Goal: Information Seeking & Learning: Learn about a topic

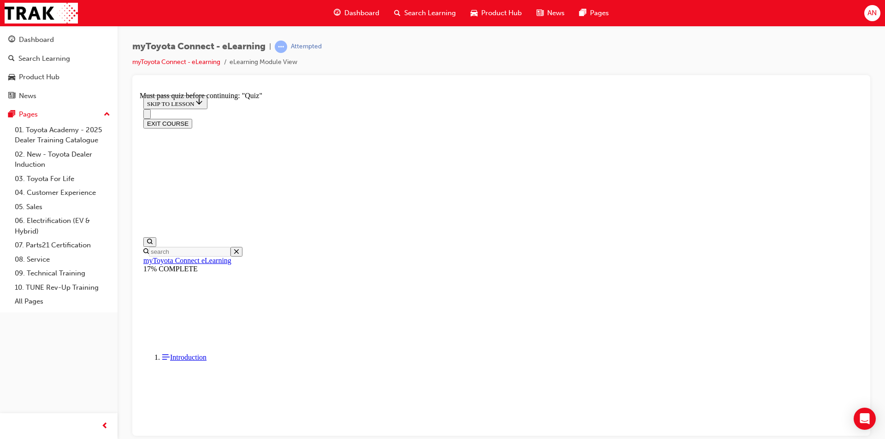
scroll to position [351, 0]
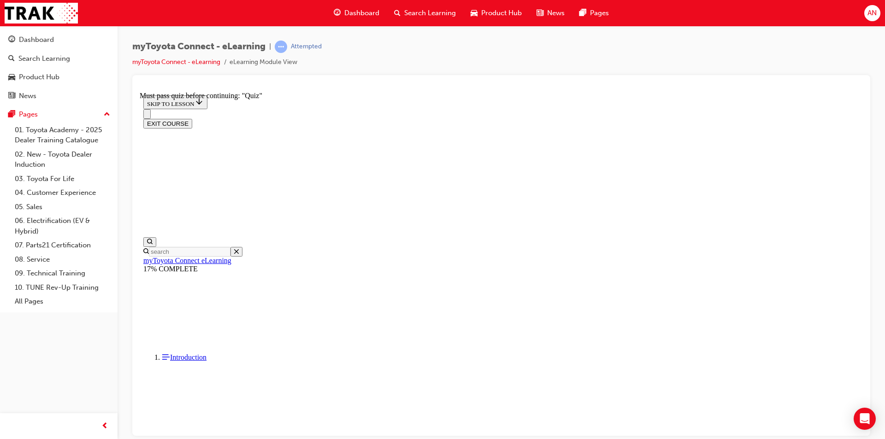
drag, startPoint x: 597, startPoint y: 181, endPoint x: 599, endPoint y: 187, distance: 6.3
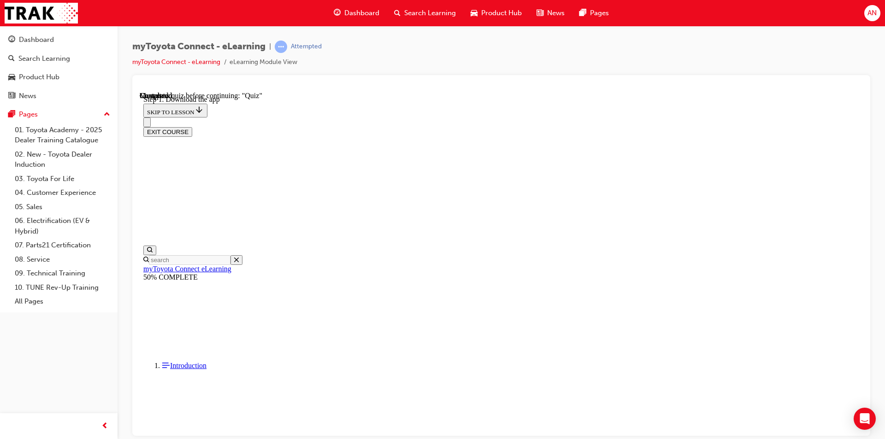
scroll to position [191, 0]
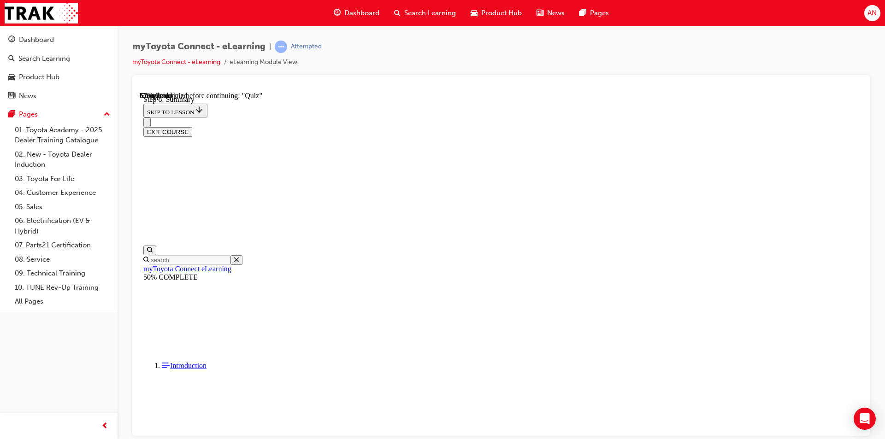
scroll to position [443, 0]
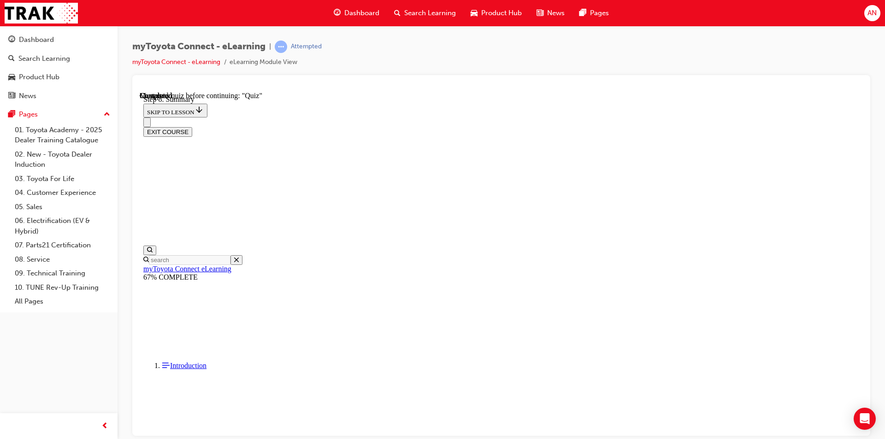
scroll to position [29, 0]
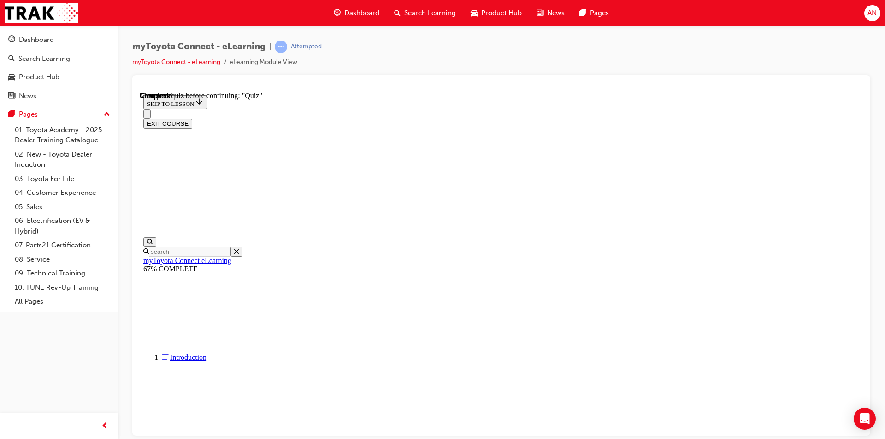
scroll to position [788, 0]
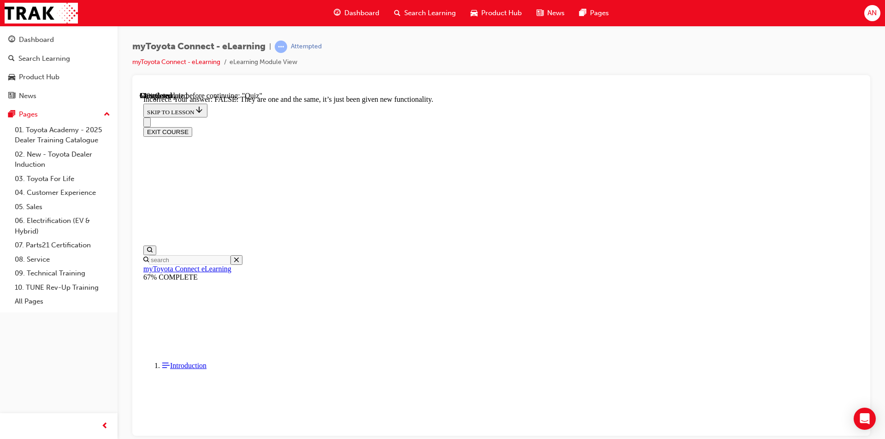
scroll to position [93, 0]
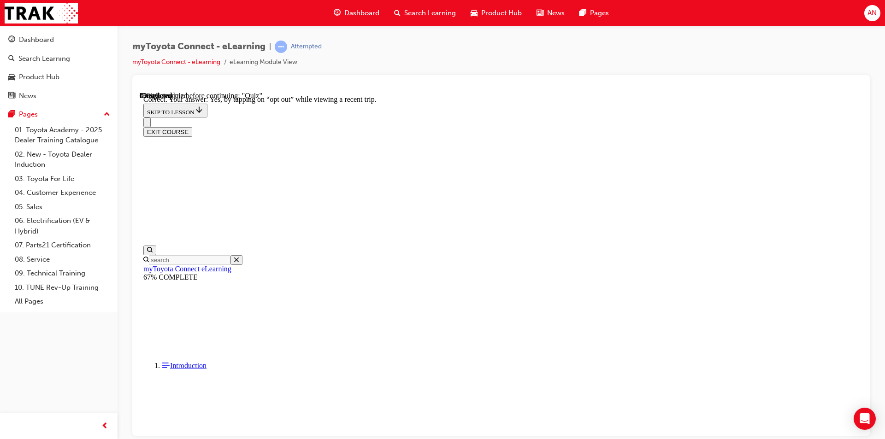
scroll to position [90, 0]
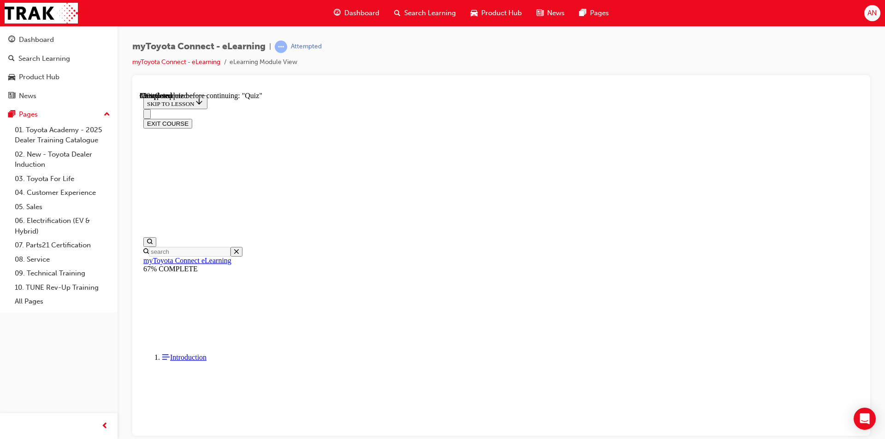
scroll to position [80, 0]
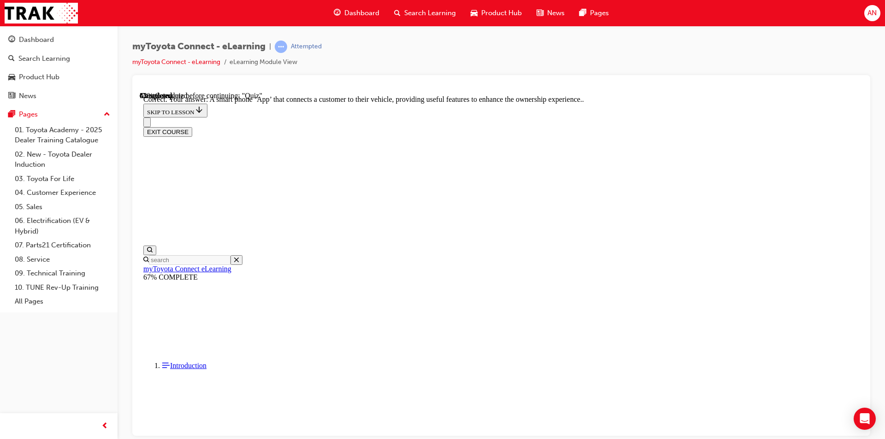
scroll to position [154, 0]
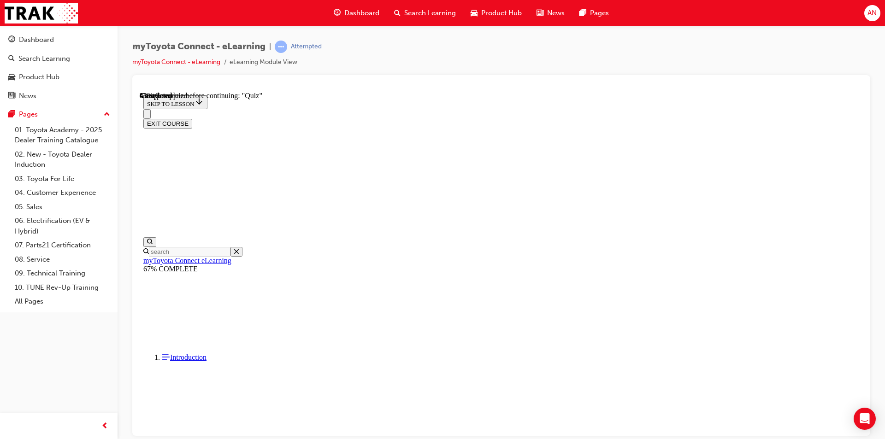
scroll to position [92, 0]
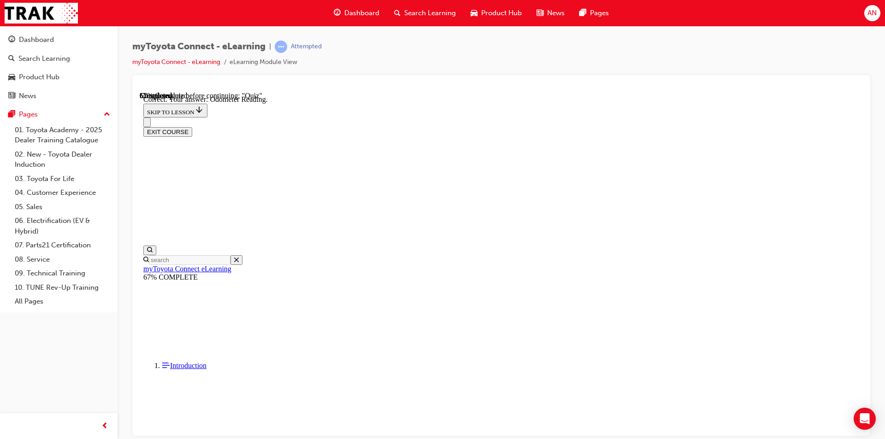
scroll to position [164, 0]
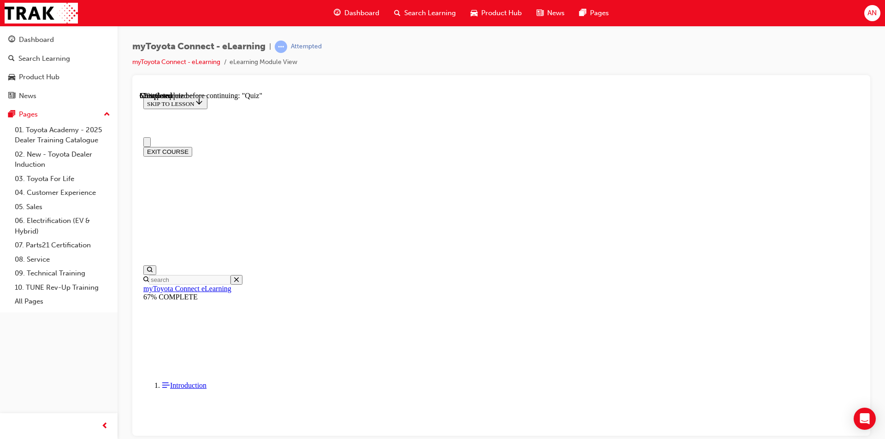
scroll to position [46, 0]
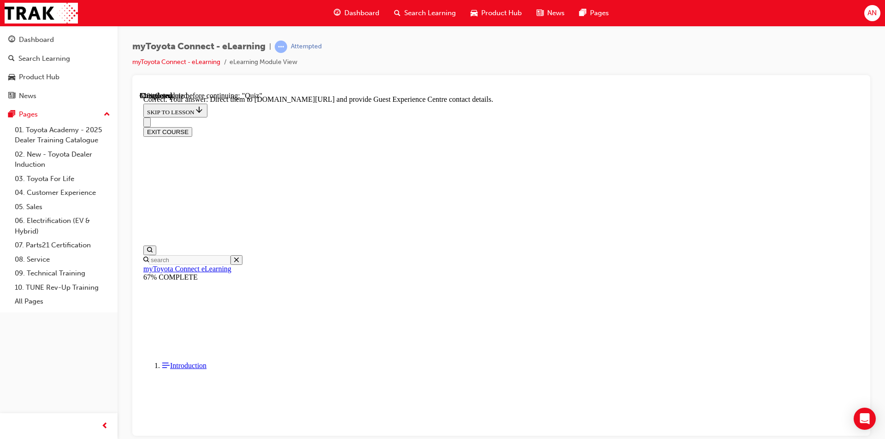
scroll to position [173, 0]
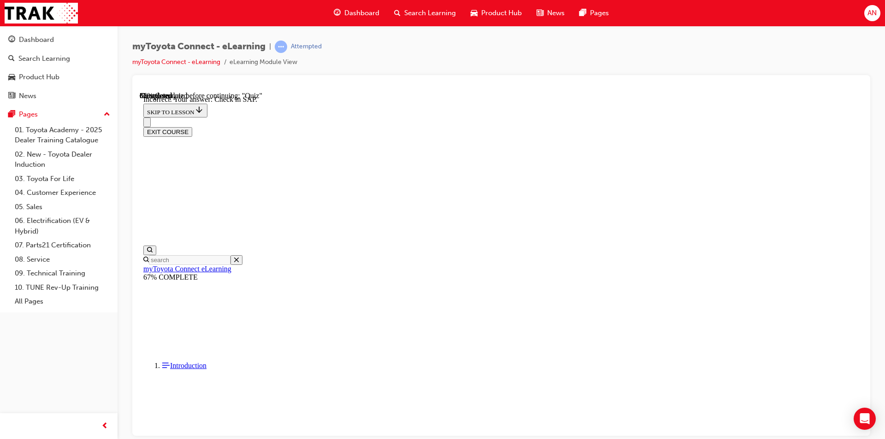
scroll to position [127, 0]
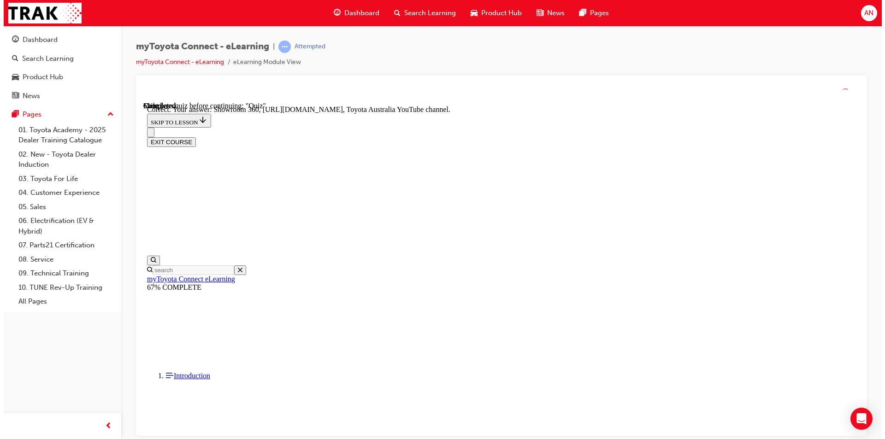
scroll to position [173, 0]
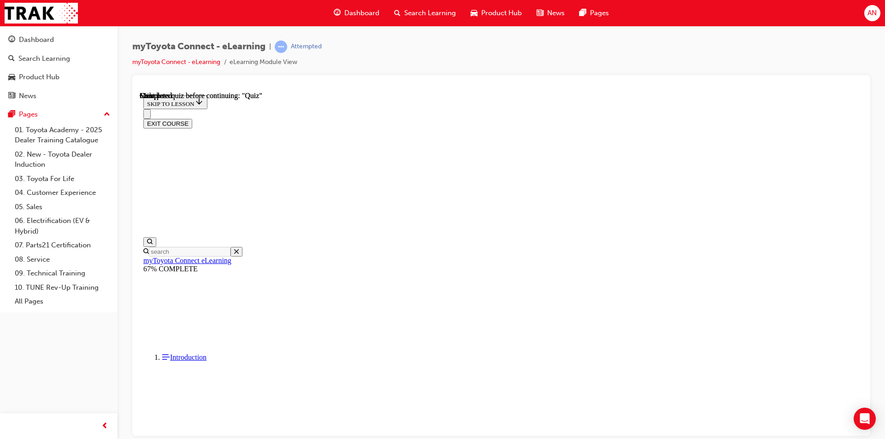
scroll to position [154, 0]
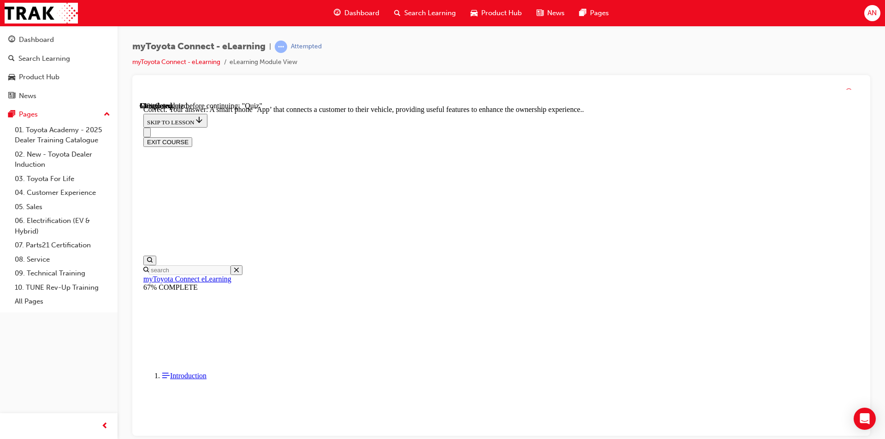
scroll to position [154, 0]
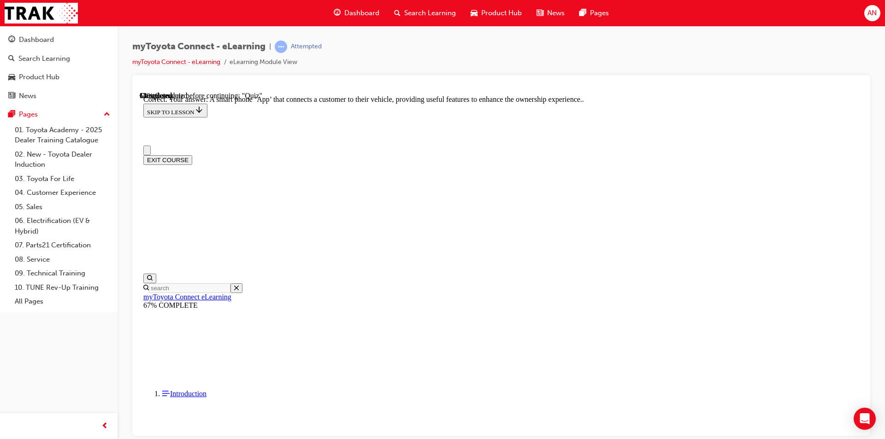
scroll to position [92, 0]
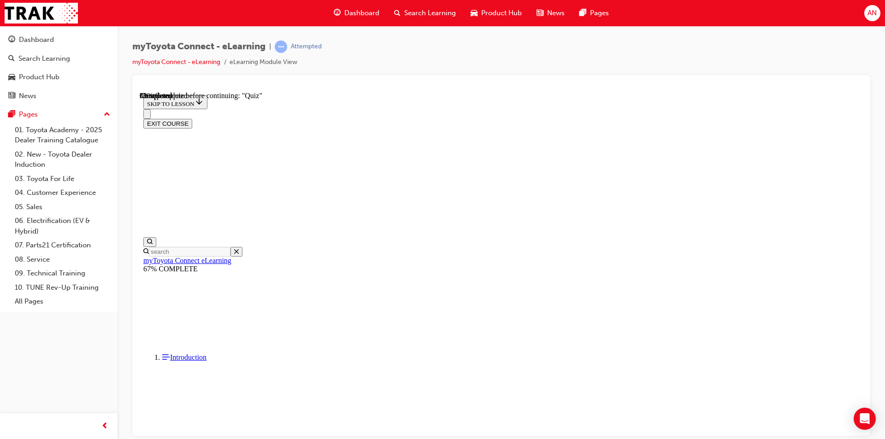
scroll to position [64, 0]
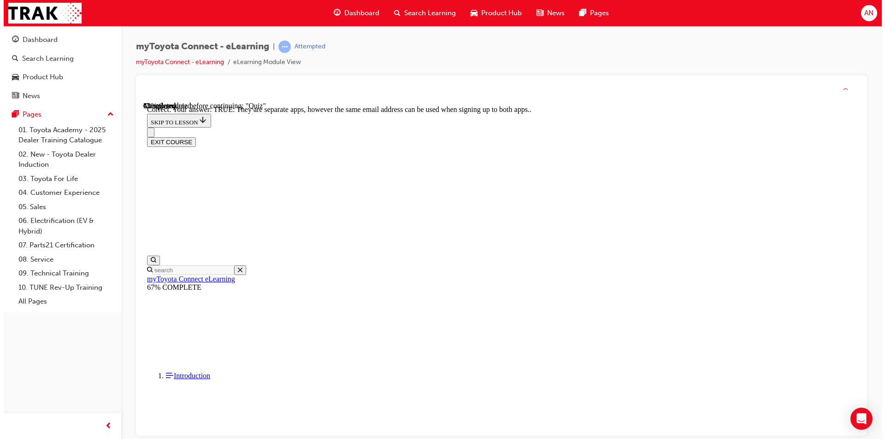
scroll to position [93, 0]
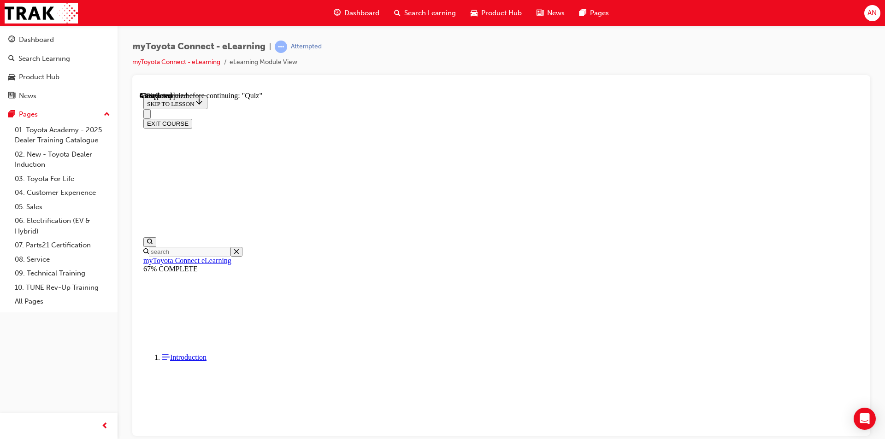
scroll to position [83, 0]
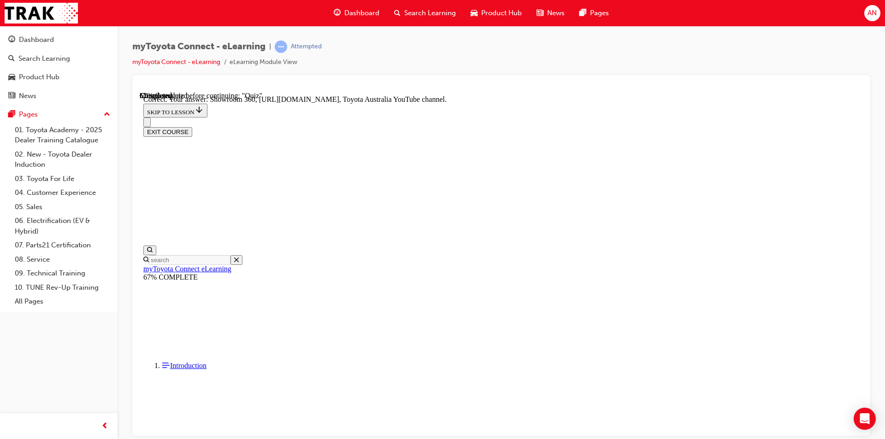
scroll to position [173, 0]
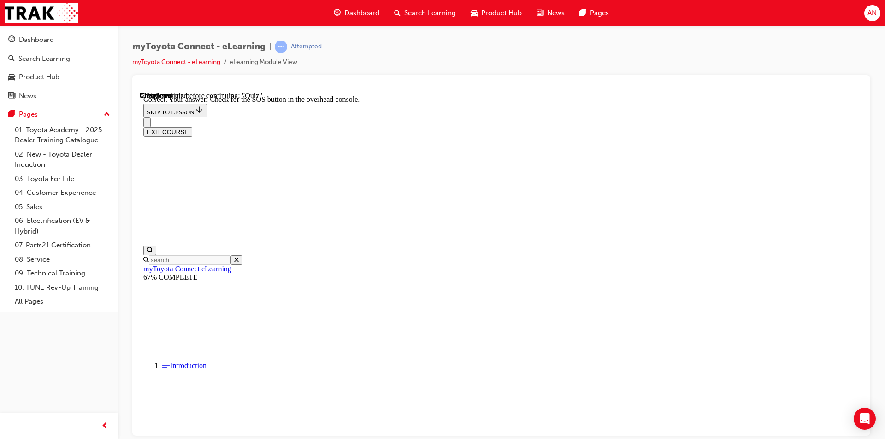
scroll to position [127, 0]
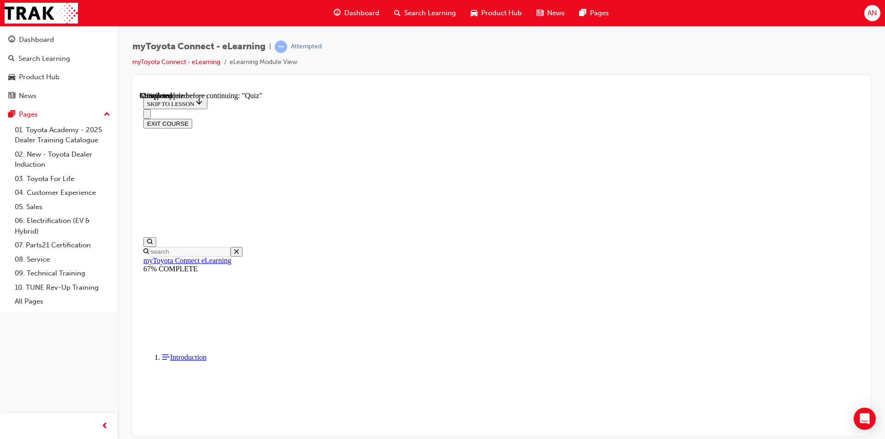
scroll to position [103, 0]
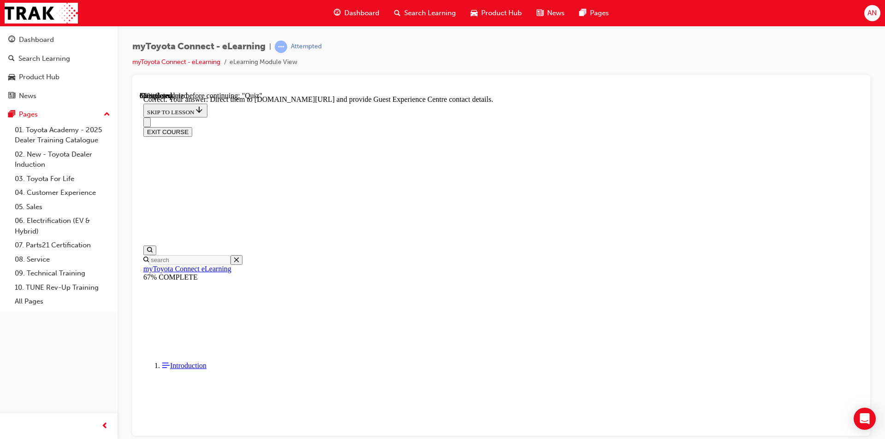
scroll to position [173, 0]
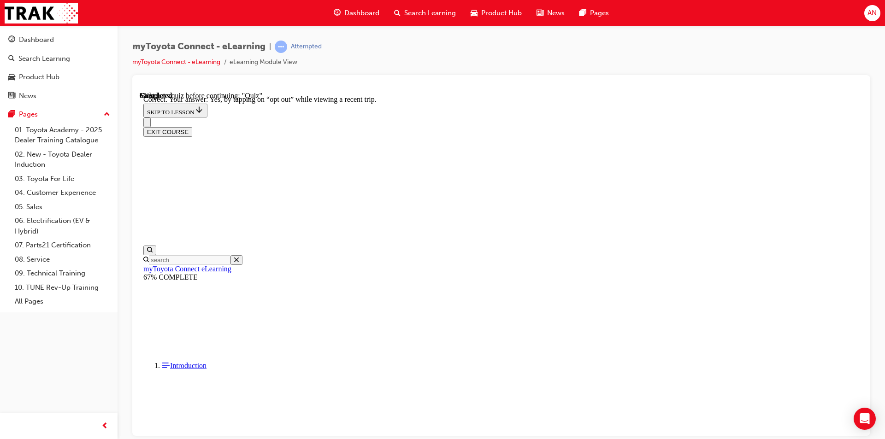
scroll to position [90, 0]
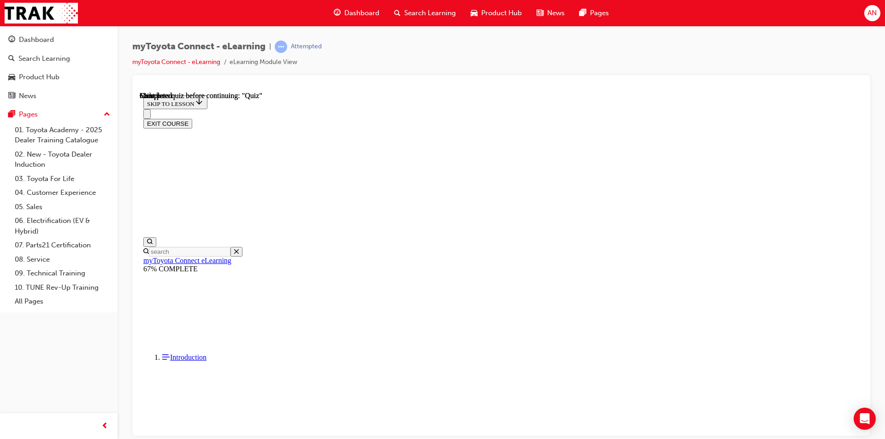
scroll to position [154, 0]
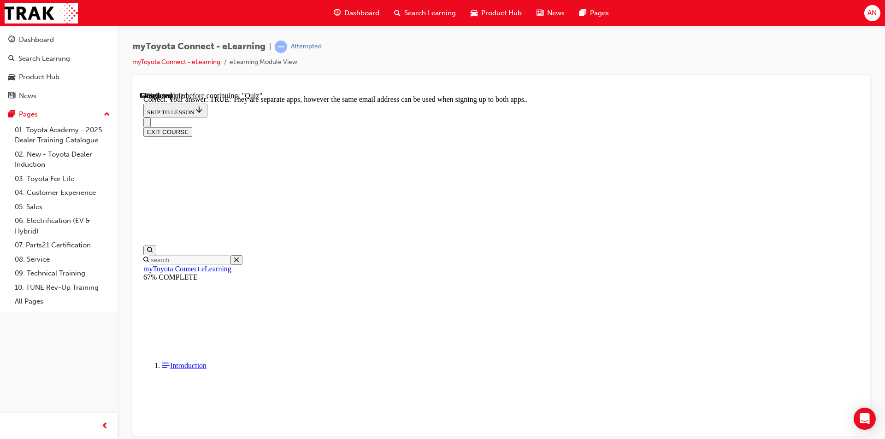
scroll to position [93, 0]
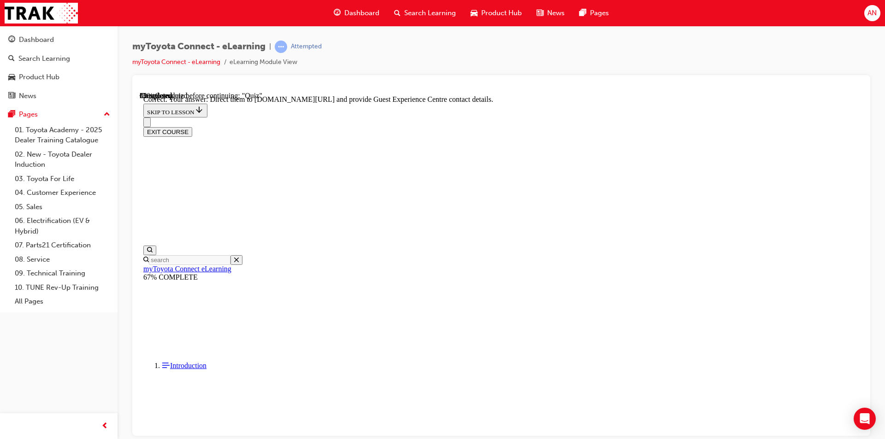
scroll to position [173, 0]
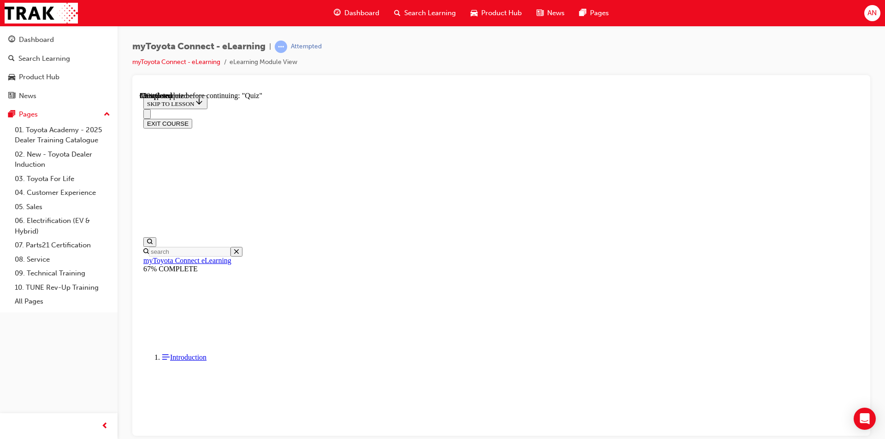
scroll to position [103, 0]
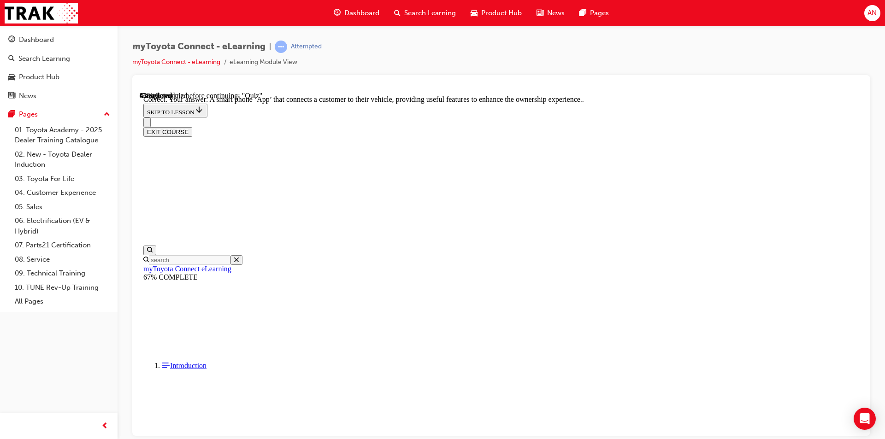
scroll to position [154, 0]
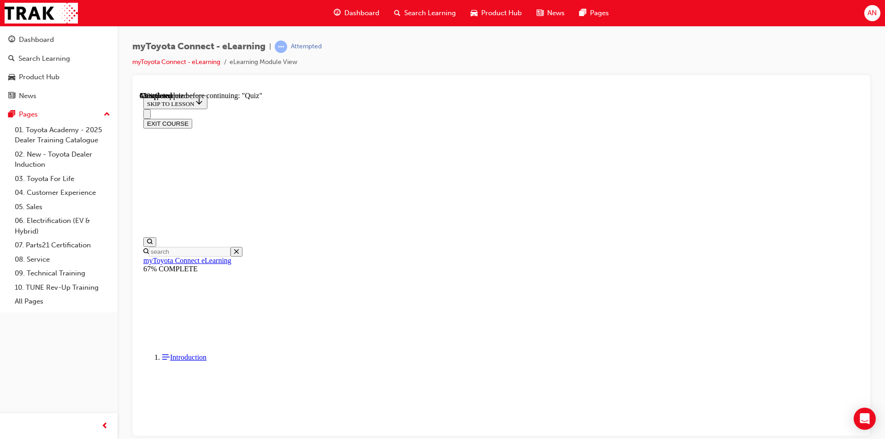
scroll to position [98, 0]
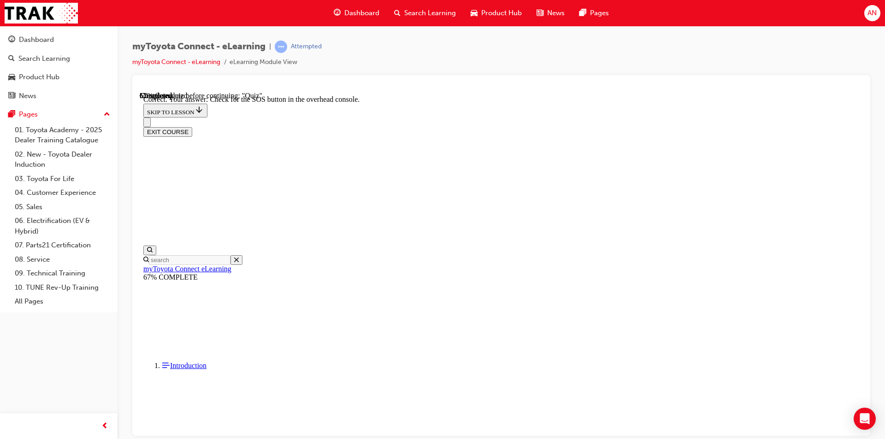
scroll to position [127, 0]
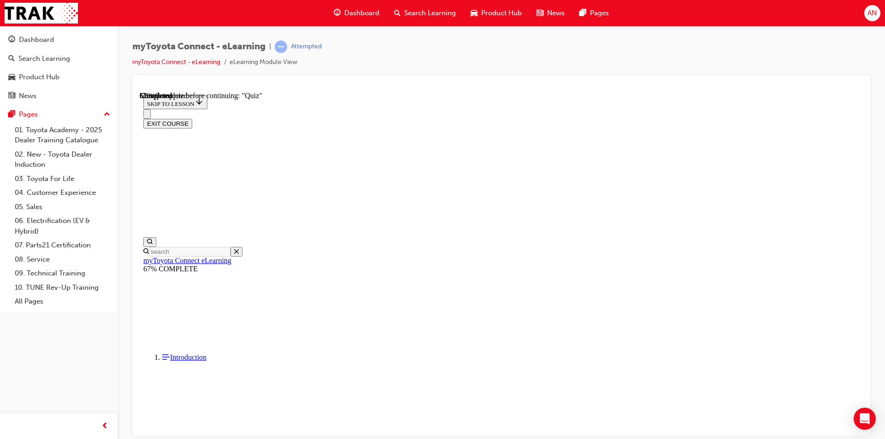
scroll to position [103, 0]
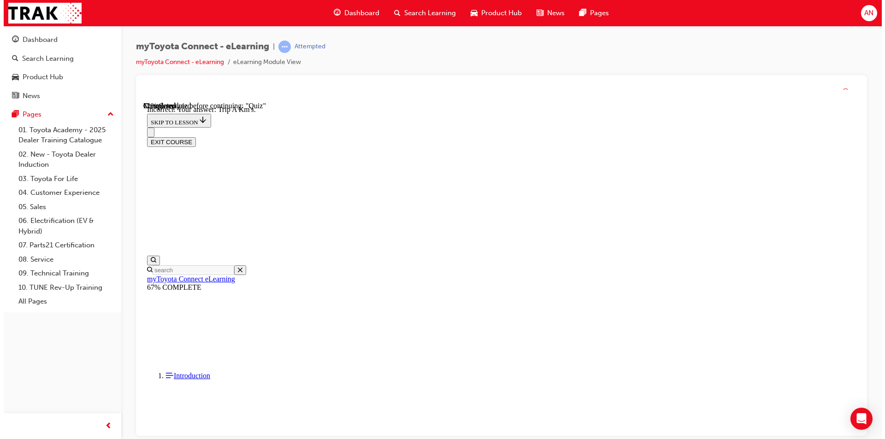
scroll to position [164, 0]
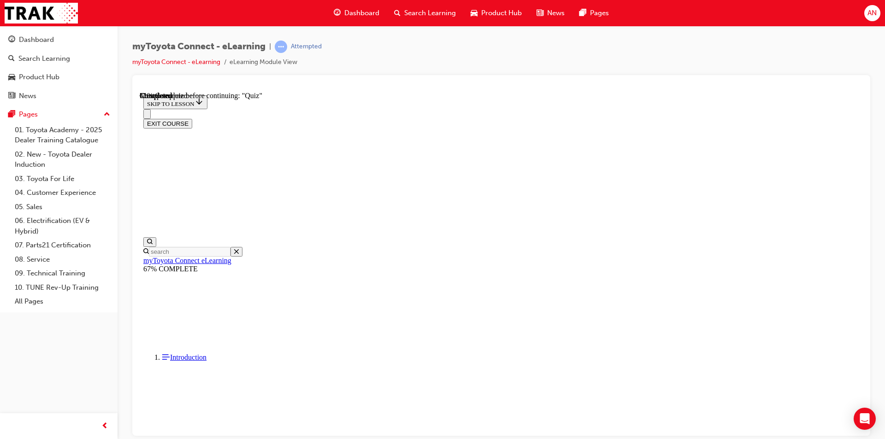
scroll to position [92, 0]
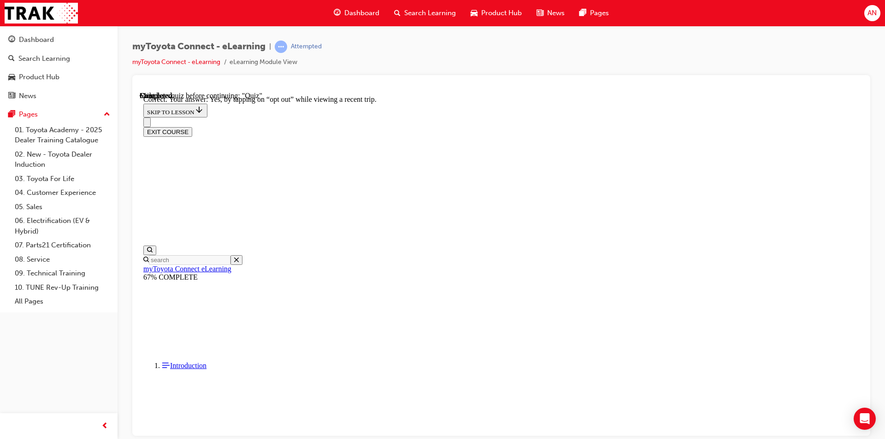
scroll to position [90, 0]
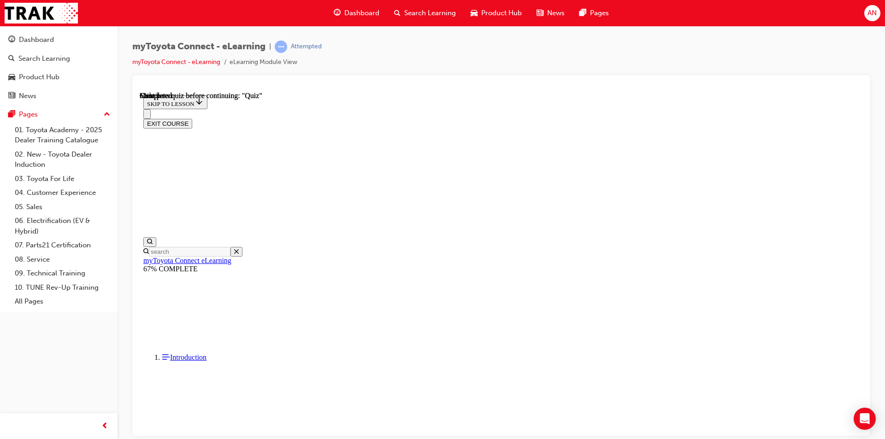
scroll to position [154, 0]
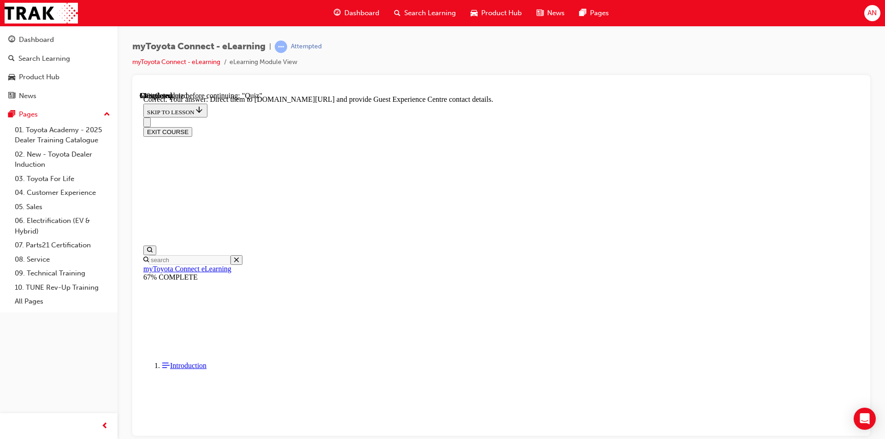
scroll to position [173, 0]
drag, startPoint x: 553, startPoint y: 403, endPoint x: 555, endPoint y: 398, distance: 5.4
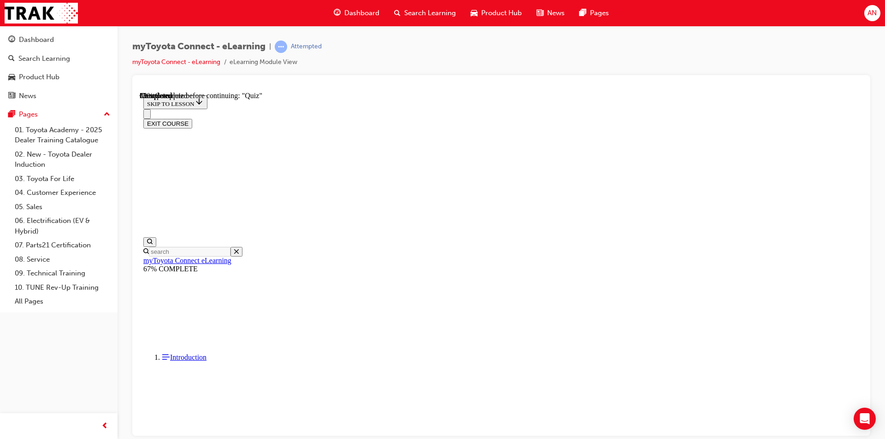
scroll to position [80, 0]
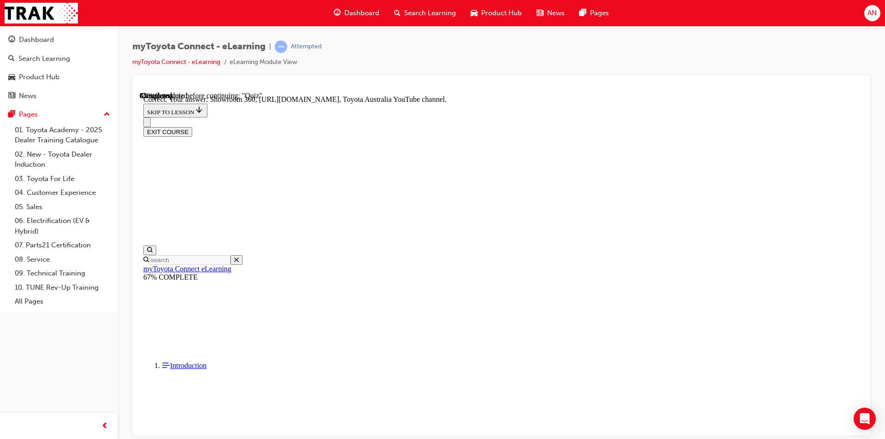
scroll to position [173, 0]
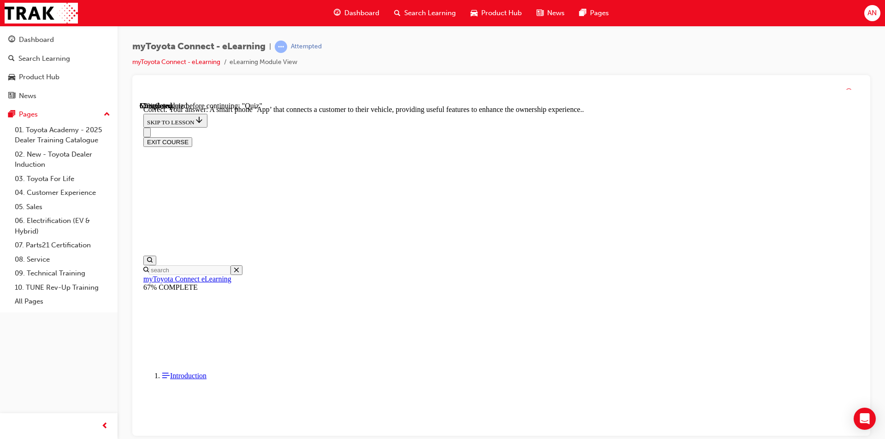
scroll to position [154, 0]
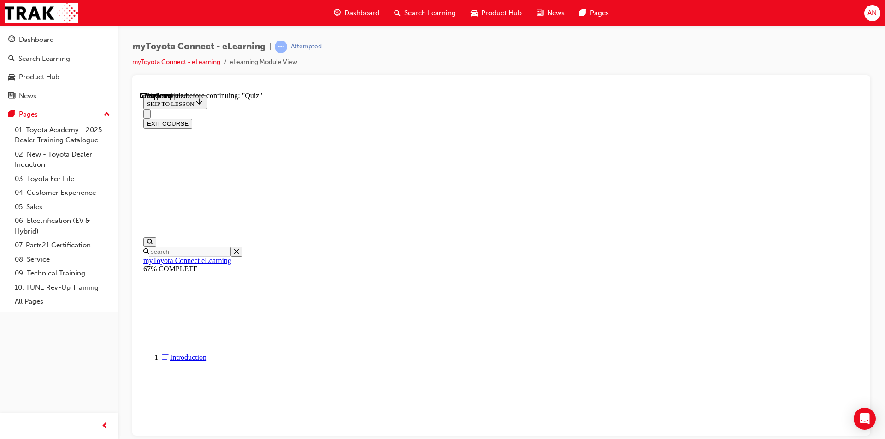
scroll to position [64, 0]
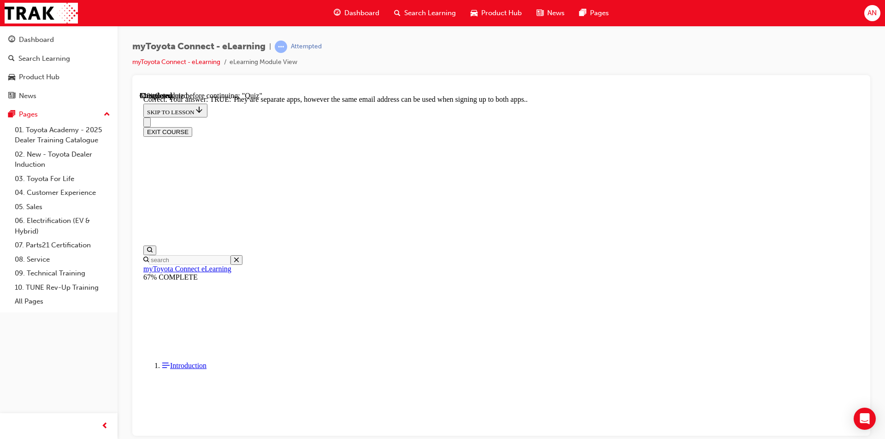
scroll to position [93, 0]
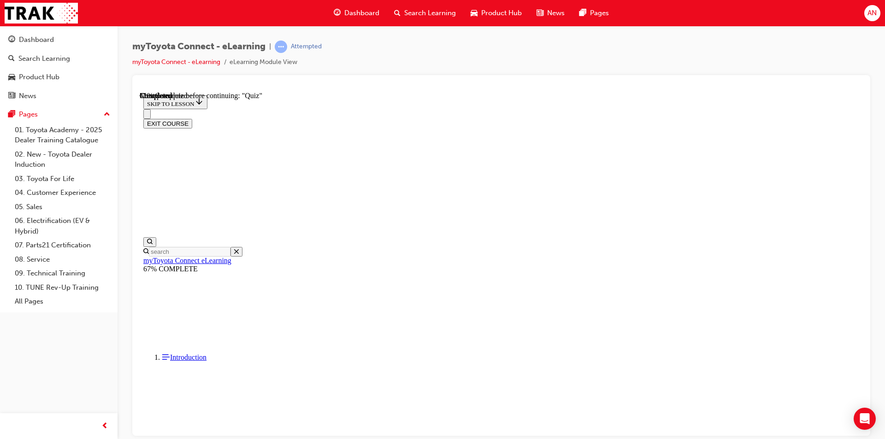
scroll to position [83, 0]
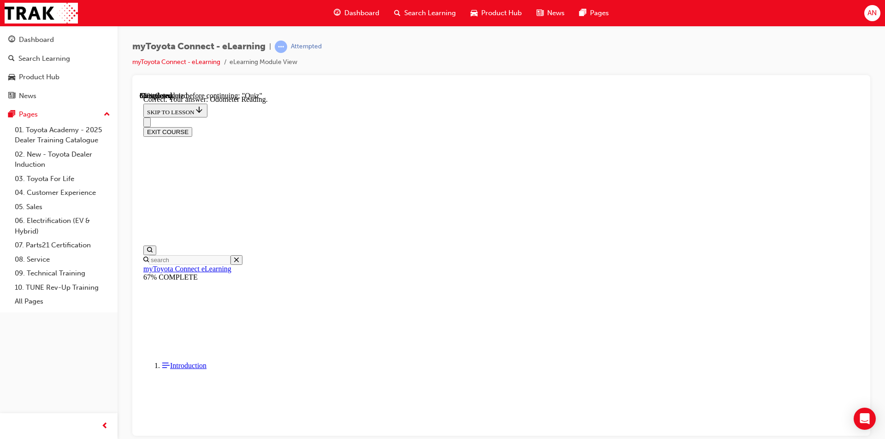
scroll to position [164, 0]
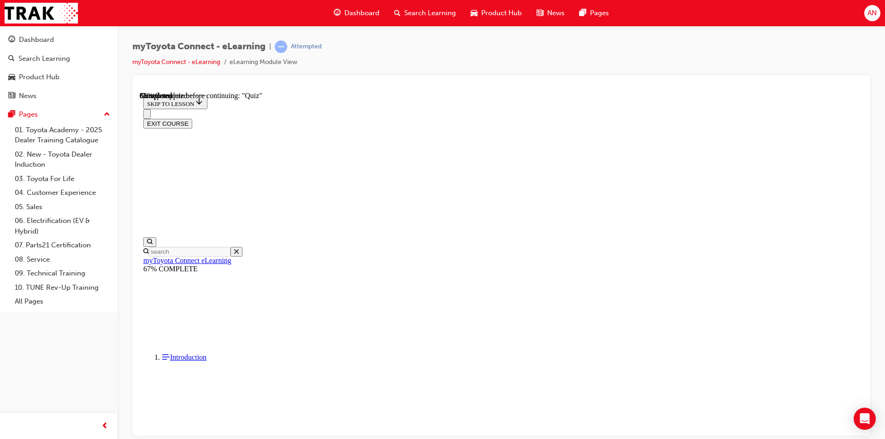
scroll to position [98, 0]
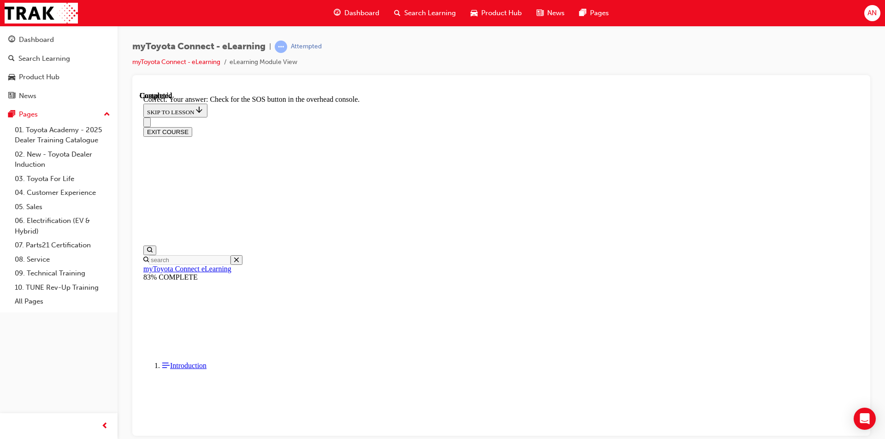
scroll to position [127, 0]
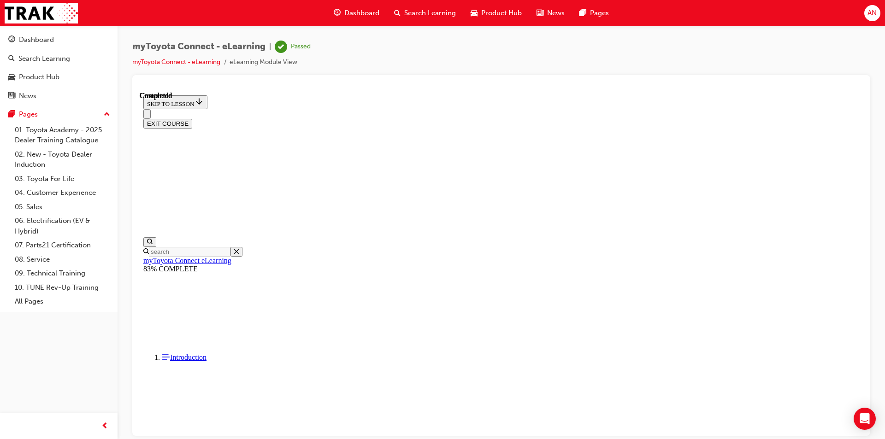
scroll to position [154, 0]
click at [370, 6] on div "Dashboard" at bounding box center [356, 13] width 60 height 19
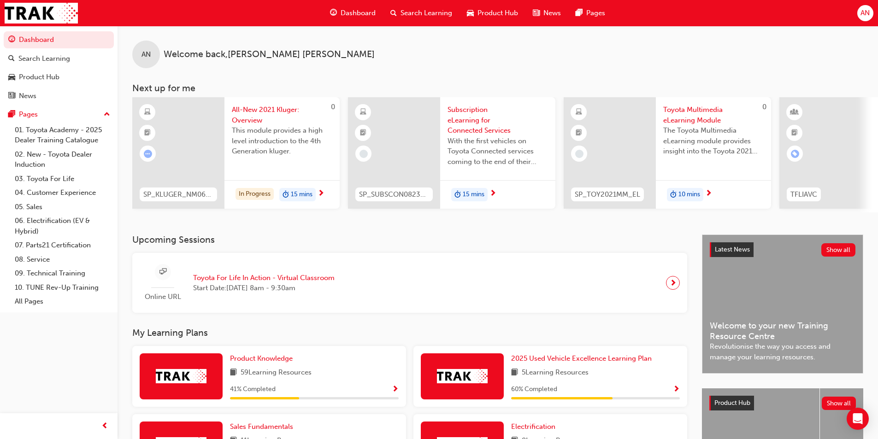
click at [703, 110] on span "Toyota Multimedia eLearning Module" at bounding box center [713, 115] width 100 height 21
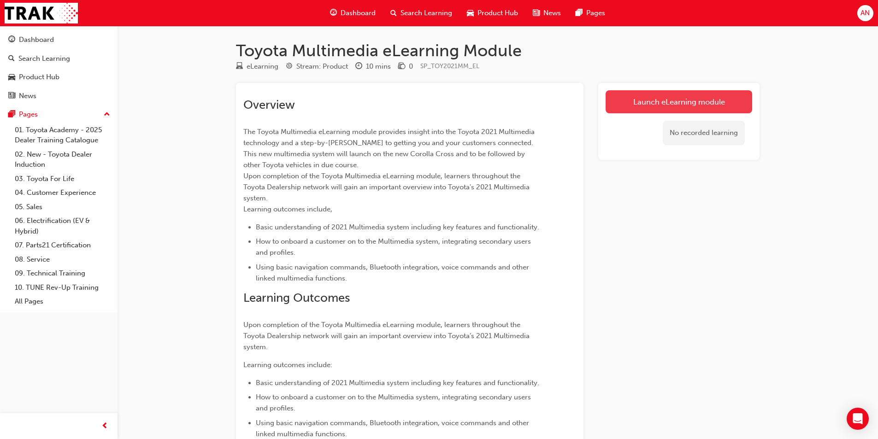
click at [690, 103] on link "Launch eLearning module" at bounding box center [679, 101] width 147 height 23
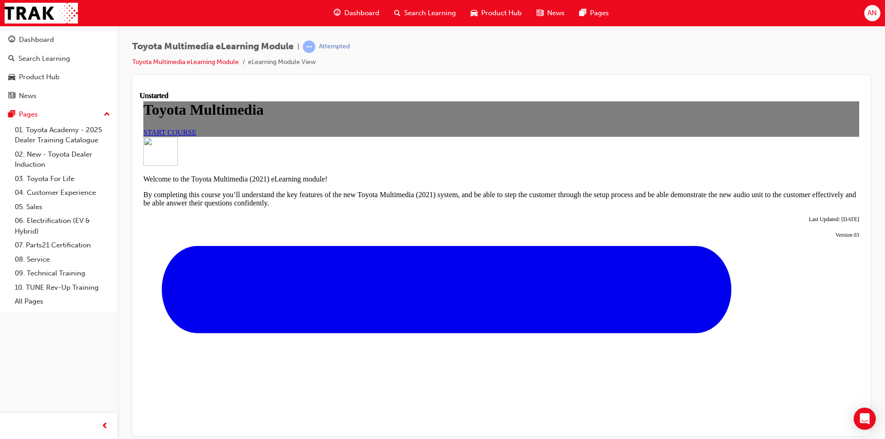
click at [196, 136] on link "START COURSE" at bounding box center [169, 132] width 53 height 8
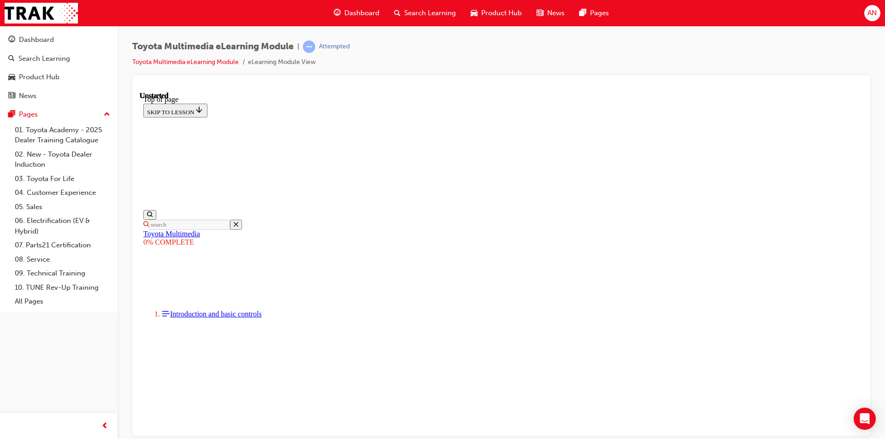
scroll to position [28, 0]
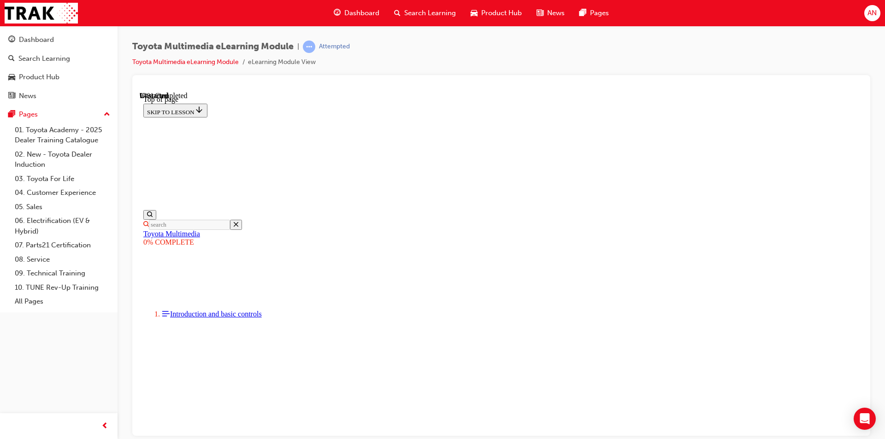
click at [809, 58] on div "Toyota Multimedia eLearning Module | Attempted Toyota Multimedia eLearning Modu…" at bounding box center [501, 58] width 738 height 35
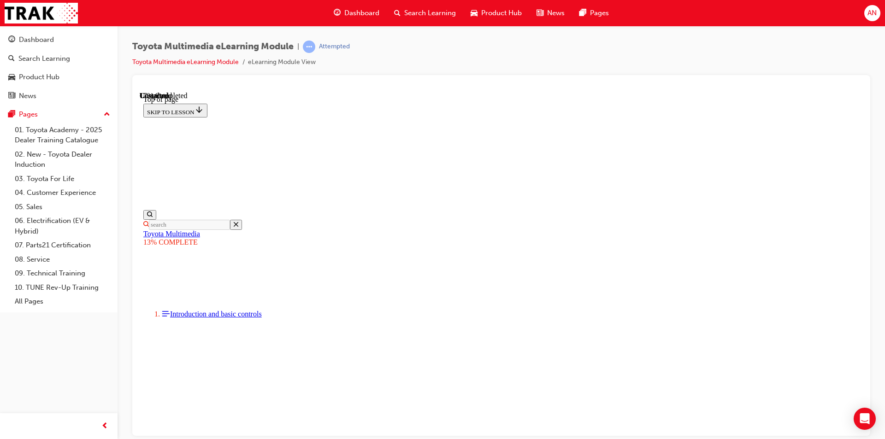
scroll to position [166, 0]
